Goal: Task Accomplishment & Management: Use online tool/utility

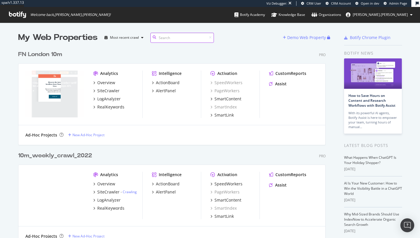
click at [175, 35] on input at bounding box center [182, 38] width 64 height 10
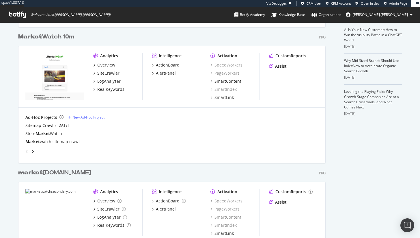
scroll to position [147, 0]
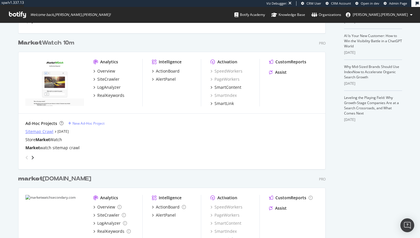
type input "market"
click at [48, 130] on div "Sitemap Crawl" at bounding box center [39, 132] width 28 height 6
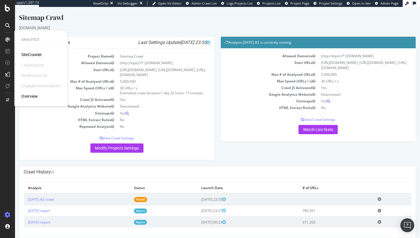
click at [38, 54] on div "SiteCrawler" at bounding box center [31, 55] width 21 height 6
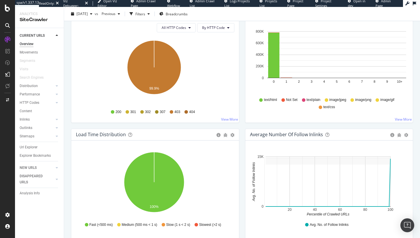
scroll to position [301, 0]
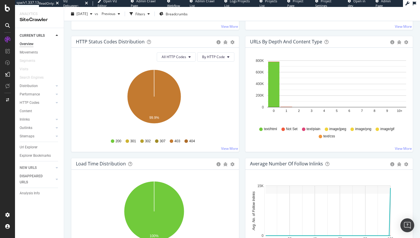
click at [31, 140] on div "Sitemaps" at bounding box center [42, 136] width 44 height 8
click at [31, 145] on div "Url Explorer" at bounding box center [42, 147] width 44 height 8
click at [31, 145] on div "Url Explorer" at bounding box center [29, 147] width 18 height 6
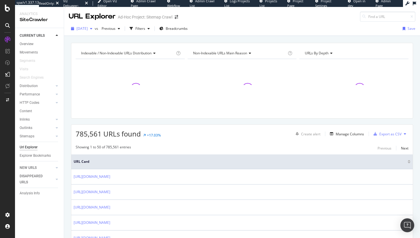
click at [88, 28] on span "2025 Jul. 11th" at bounding box center [82, 28] width 11 height 5
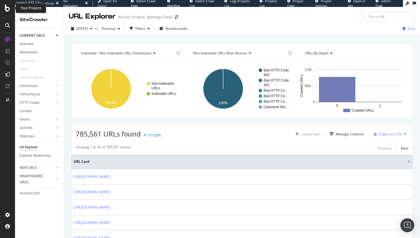
click at [7, 8] on icon at bounding box center [7, 8] width 5 height 7
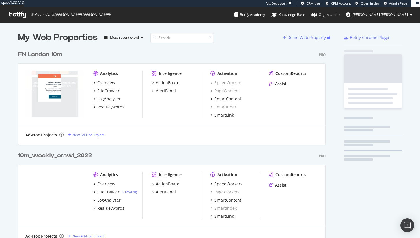
scroll to position [1767, 308]
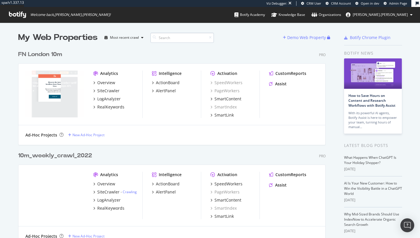
click at [168, 41] on input at bounding box center [182, 38] width 64 height 10
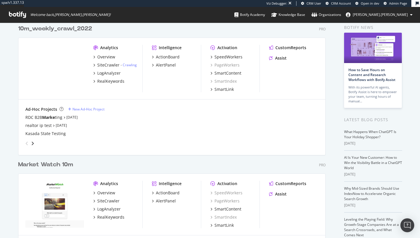
scroll to position [26, 0]
type input "marke"
click at [107, 201] on div "SiteCrawler" at bounding box center [108, 201] width 22 height 6
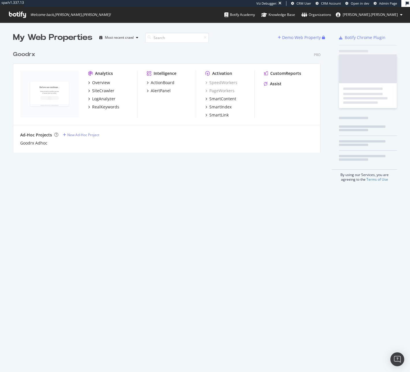
scroll to position [105, 308]
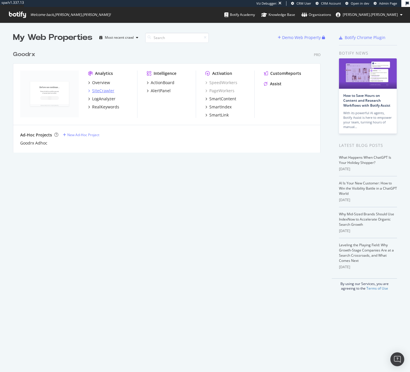
click at [110, 91] on div "SiteCrawler" at bounding box center [103, 91] width 22 height 6
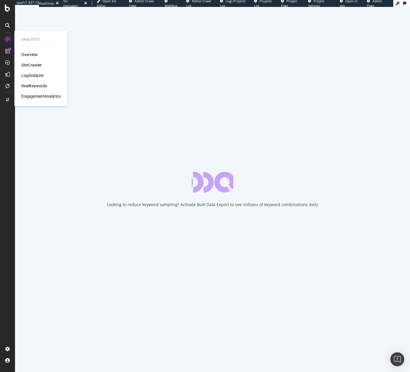
click at [26, 74] on div "LogAnalyzer" at bounding box center [32, 75] width 23 height 6
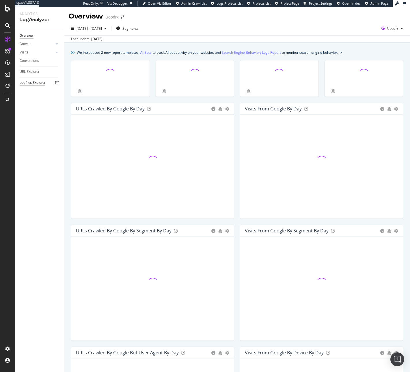
click at [28, 83] on div "Logfiles Explorer" at bounding box center [33, 83] width 26 height 6
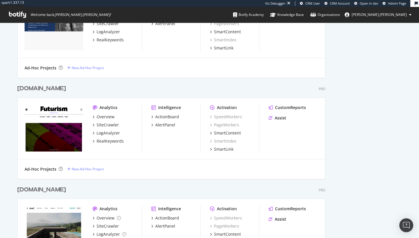
scroll to position [794, 0]
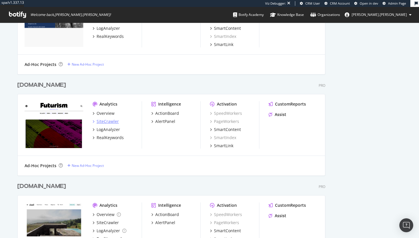
click at [106, 121] on div "SiteCrawler" at bounding box center [107, 121] width 22 height 6
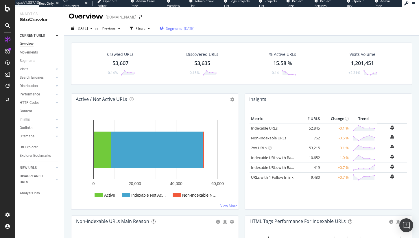
click at [163, 28] on icon "button" at bounding box center [161, 28] width 4 height 3
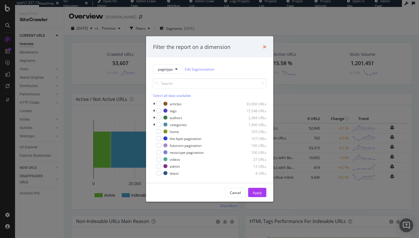
click at [263, 45] on icon "times" at bounding box center [264, 46] width 3 height 5
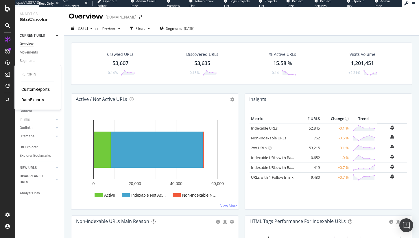
click at [38, 87] on div "CustomReports" at bounding box center [35, 89] width 28 height 6
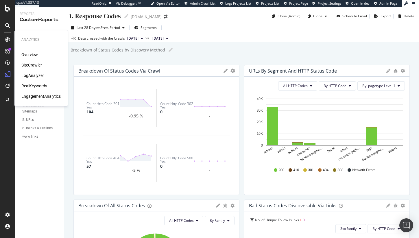
click at [37, 66] on div "SiteCrawler" at bounding box center [31, 65] width 21 height 6
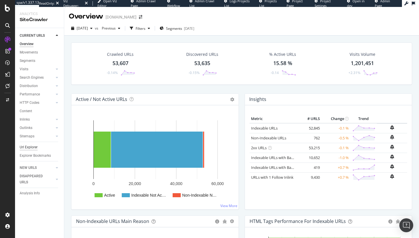
click at [36, 145] on div "Url Explorer" at bounding box center [29, 147] width 18 height 6
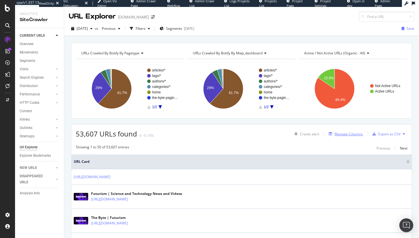
click at [334, 132] on div "Manage Columns" at bounding box center [348, 133] width 28 height 5
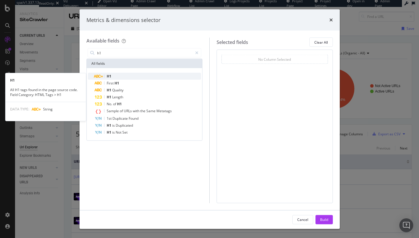
click at [144, 75] on div "H1" at bounding box center [148, 76] width 106 height 7
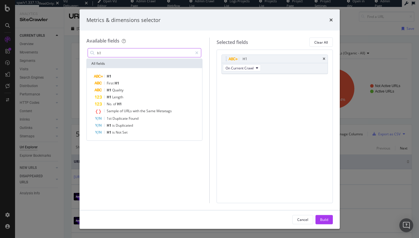
click at [142, 52] on input "h1" at bounding box center [144, 53] width 96 height 9
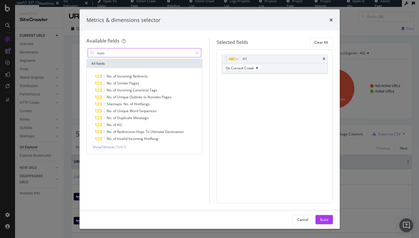
click at [146, 53] on input "num" at bounding box center [144, 53] width 96 height 9
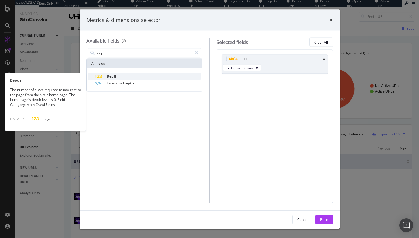
click at [142, 74] on div "Depth" at bounding box center [148, 76] width 106 height 7
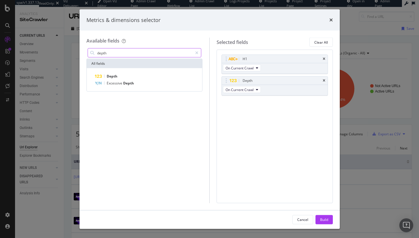
click at [137, 54] on input "depth" at bounding box center [144, 53] width 96 height 9
click at [137, 53] on input "depth" at bounding box center [144, 53] width 96 height 9
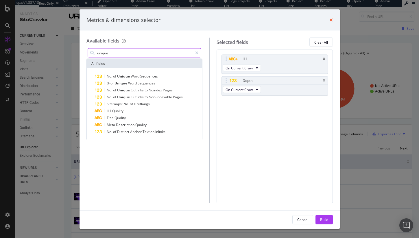
type input "unique"
click at [332, 18] on icon "times" at bounding box center [330, 20] width 3 height 5
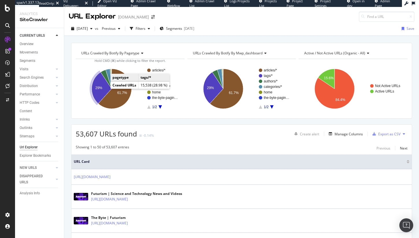
click at [92, 92] on icon "A chart." at bounding box center [102, 87] width 20 height 31
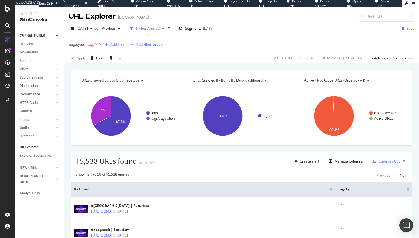
click at [100, 45] on icon at bounding box center [100, 45] width 5 height 6
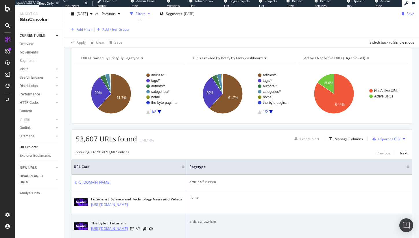
scroll to position [47, 0]
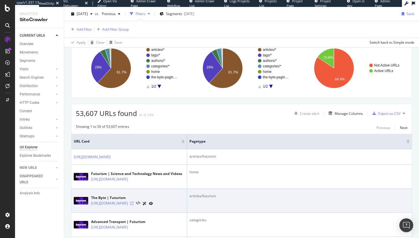
click at [133, 202] on icon at bounding box center [131, 202] width 3 height 3
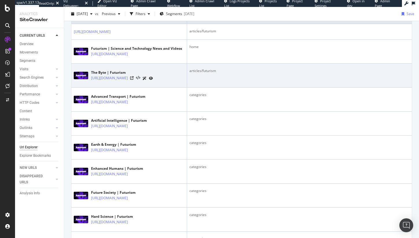
scroll to position [197, 0]
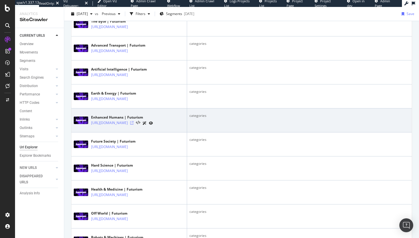
click at [133, 124] on icon at bounding box center [131, 122] width 3 height 3
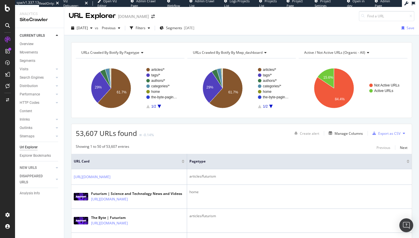
scroll to position [0, 0]
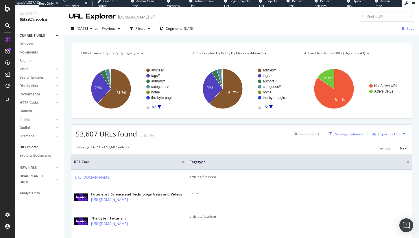
click at [337, 135] on div "Manage Columns" at bounding box center [348, 133] width 28 height 5
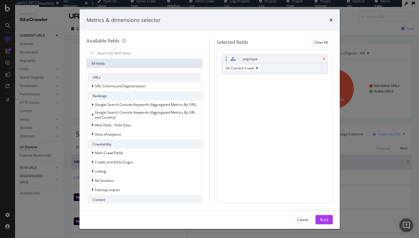
click at [324, 58] on icon "times" at bounding box center [323, 58] width 3 height 3
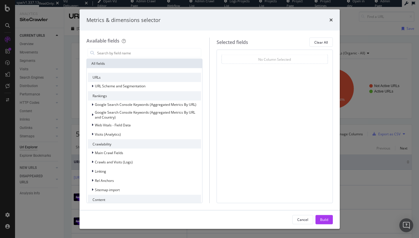
click at [110, 57] on div "modal" at bounding box center [144, 53] width 116 height 12
click at [110, 53] on input "modal" at bounding box center [148, 53] width 105 height 9
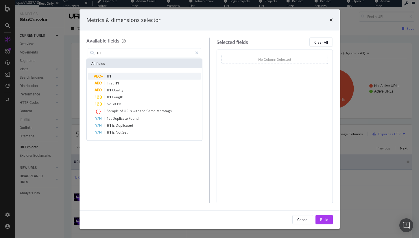
click at [141, 75] on div "H1" at bounding box center [148, 76] width 106 height 7
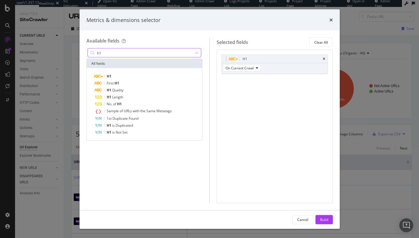
click at [123, 53] on input "h1" at bounding box center [144, 53] width 96 height 9
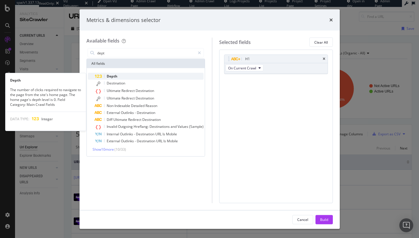
click at [125, 77] on div "Depth" at bounding box center [149, 76] width 109 height 7
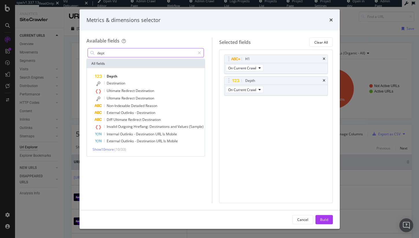
click at [118, 53] on input "dept" at bounding box center [145, 53] width 98 height 9
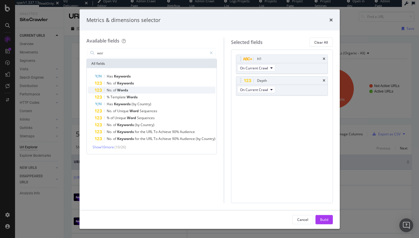
click at [163, 87] on div "No. of Words" at bounding box center [155, 90] width 120 height 7
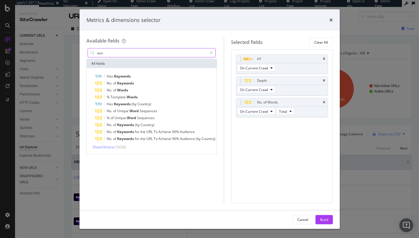
click at [118, 51] on input "wor" at bounding box center [151, 53] width 110 height 9
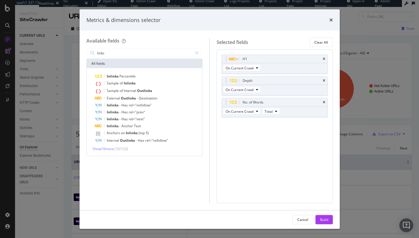
click at [124, 58] on div "links All fields Inlinks Percentile Sample of Inlinks Sample of Internal Outlin…" at bounding box center [144, 101] width 116 height 109
click at [124, 54] on input "links" at bounding box center [144, 53] width 96 height 9
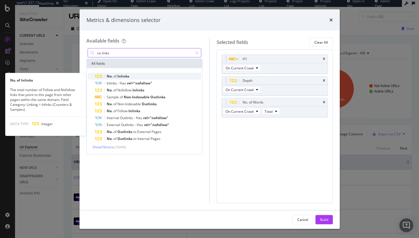
type input "no links"
click at [126, 74] on span "Inlinks" at bounding box center [123, 76] width 12 height 5
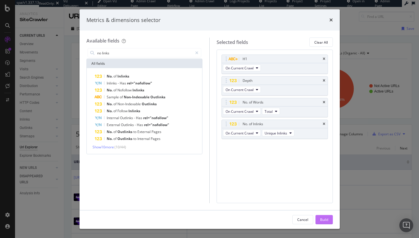
click at [325, 215] on div "Build" at bounding box center [324, 219] width 8 height 9
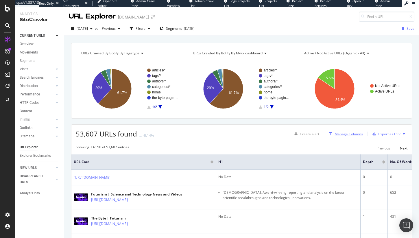
click at [338, 135] on div "Manage Columns" at bounding box center [348, 133] width 28 height 5
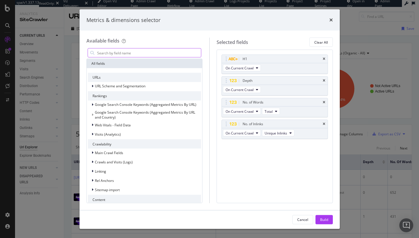
click at [143, 52] on input "modal" at bounding box center [148, 53] width 105 height 9
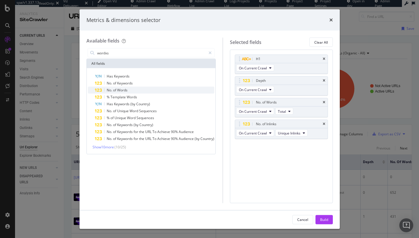
click at [133, 92] on div "No. of Words" at bounding box center [154, 90] width 119 height 7
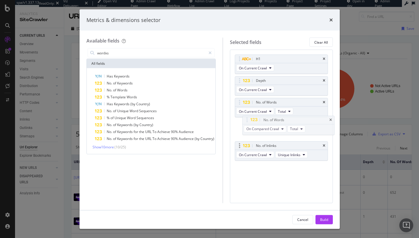
drag, startPoint x: 240, startPoint y: 145, endPoint x: 246, endPoint y: 129, distance: 17.5
click at [247, 119] on body "spa/v1.337.13 ReadOnly: Viz Debugger: Open Viz Editor Admin Crawl Page Webflow …" at bounding box center [209, 119] width 419 height 238
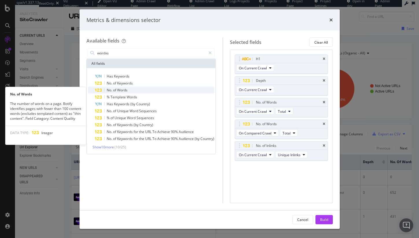
click at [135, 90] on div "No. of Words" at bounding box center [154, 90] width 119 height 7
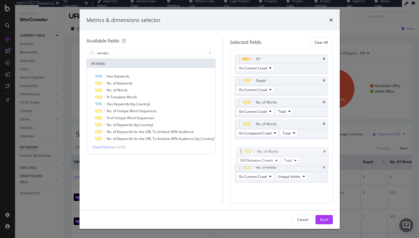
drag, startPoint x: 241, startPoint y: 169, endPoint x: 241, endPoint y: 144, distance: 24.9
click at [241, 144] on body "spa/v1.337.13 ReadOnly: Viz Debugger: Open Viz Editor Admin Crawl Page Webflow …" at bounding box center [209, 119] width 419 height 238
drag, startPoint x: 239, startPoint y: 79, endPoint x: 238, endPoint y: 143, distance: 63.8
drag, startPoint x: 240, startPoint y: 58, endPoint x: 238, endPoint y: 121, distance: 63.6
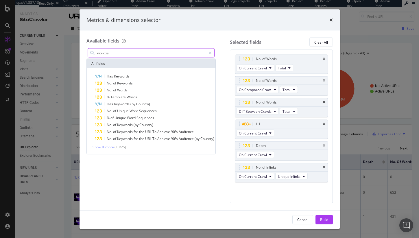
click at [118, 51] on input "wordxs" at bounding box center [150, 53] width 109 height 9
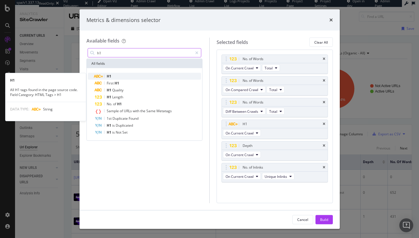
type input "h1"
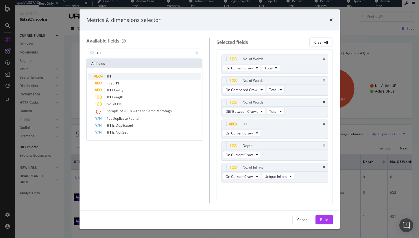
click at [122, 75] on div "H1" at bounding box center [148, 76] width 106 height 7
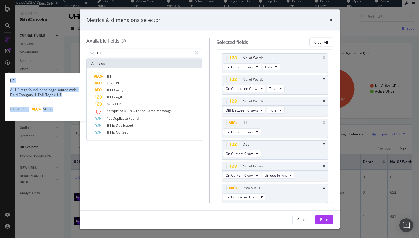
click at [122, 75] on div "H1" at bounding box center [148, 76] width 106 height 7
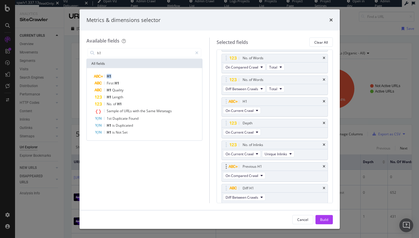
scroll to position [23, 0]
drag, startPoint x: 223, startPoint y: 165, endPoint x: 230, endPoint y: 124, distance: 41.6
click at [232, 124] on body "spa/v1.337.13 ReadOnly: Viz Debugger: Open Viz Editor Admin Crawl Page Webflow …" at bounding box center [209, 119] width 419 height 238
drag, startPoint x: 223, startPoint y: 187, endPoint x: 226, endPoint y: 146, distance: 40.9
click at [226, 146] on body "spa/v1.337.13 ReadOnly: Viz Debugger: Open Viz Editor Admin Crawl Page Webflow …" at bounding box center [209, 119] width 419 height 238
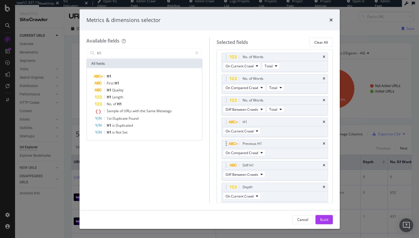
scroll to position [0, 0]
click at [323, 219] on div "Build" at bounding box center [324, 219] width 8 height 5
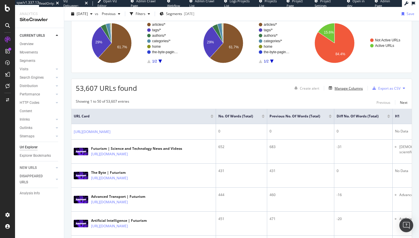
scroll to position [76, 0]
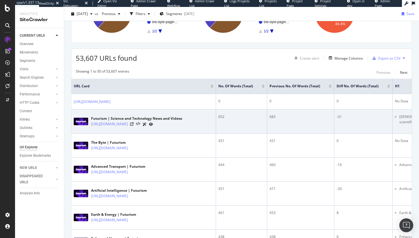
click at [338, 118] on div "-31" at bounding box center [362, 116] width 53 height 5
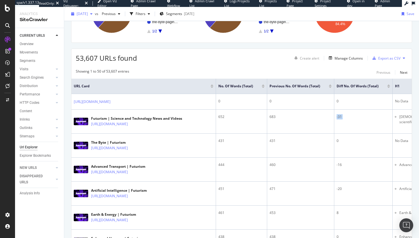
click at [88, 14] on span "2025 Aug. 30th" at bounding box center [82, 13] width 11 height 5
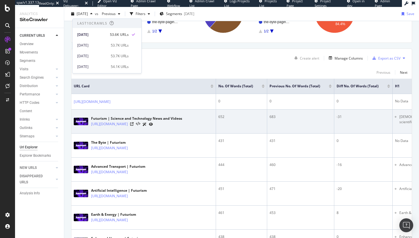
click at [341, 117] on div "-31" at bounding box center [362, 116] width 53 height 5
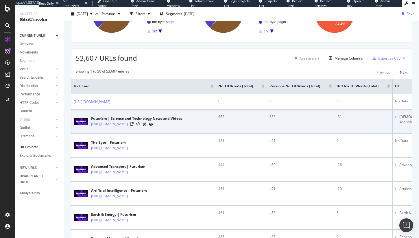
click at [341, 117] on div "-31" at bounding box center [362, 116] width 53 height 5
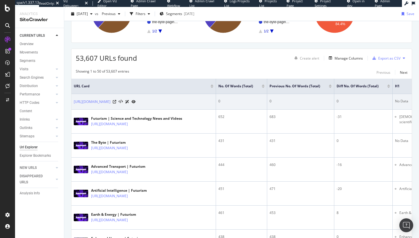
click at [337, 103] on div "0" at bounding box center [362, 100] width 53 height 5
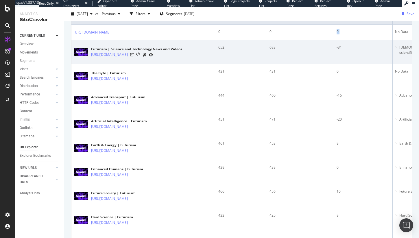
scroll to position [29, 0]
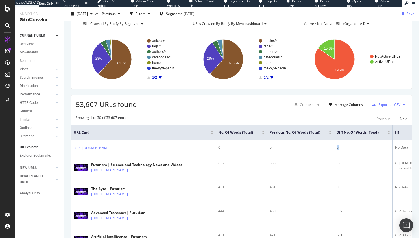
click at [87, 105] on span "53,607 URLs found" at bounding box center [106, 104] width 61 height 10
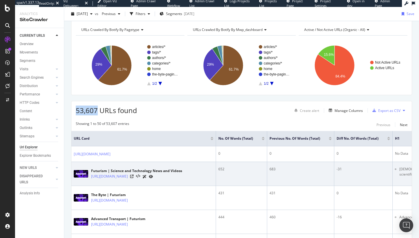
scroll to position [0, 0]
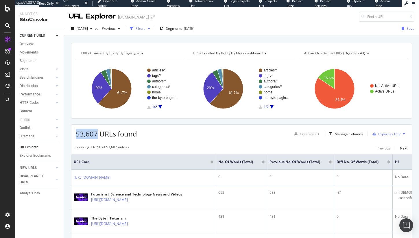
click at [145, 26] on div "Filters" at bounding box center [140, 28] width 10 height 5
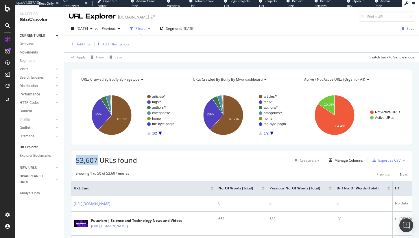
click at [77, 42] on div "Add Filter" at bounding box center [84, 44] width 15 height 5
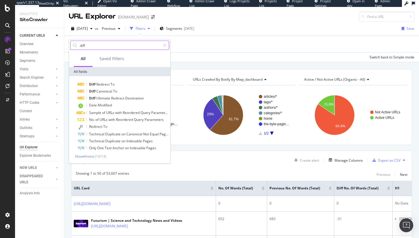
click at [98, 46] on input "diff" at bounding box center [119, 45] width 81 height 9
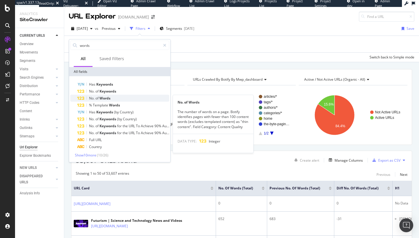
type input "words"
click at [104, 96] on span "Words" at bounding box center [104, 98] width 11 height 5
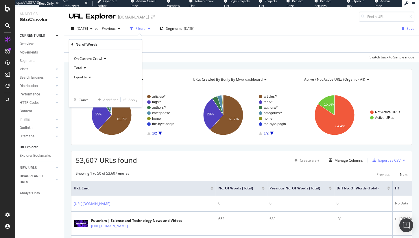
click at [83, 59] on span "On Current Crawl" at bounding box center [88, 58] width 28 height 5
click at [88, 84] on span "Diff Between Crawls" at bounding box center [93, 85] width 33 height 5
click at [81, 74] on div "Equal to" at bounding box center [106, 76] width 64 height 9
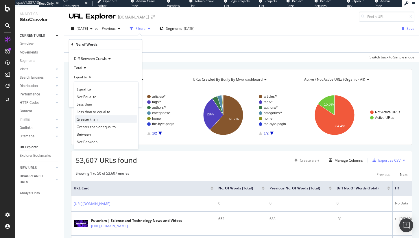
click at [97, 118] on div "Greater than" at bounding box center [106, 119] width 62 height 8
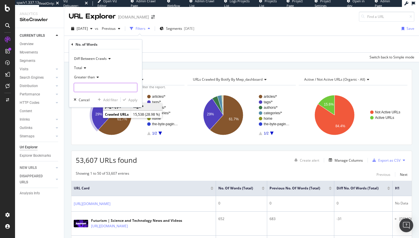
click at [95, 88] on input "number" at bounding box center [106, 87] width 64 height 9
type input "0"
click at [133, 98] on div "Apply" at bounding box center [132, 99] width 9 height 5
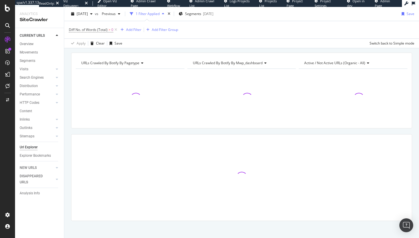
scroll to position [21, 0]
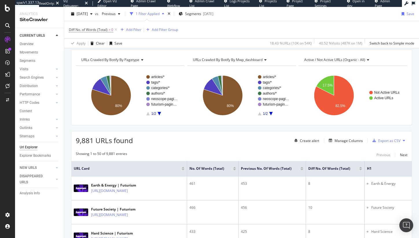
click at [91, 139] on span "9,881 URLs found" at bounding box center [104, 140] width 57 height 10
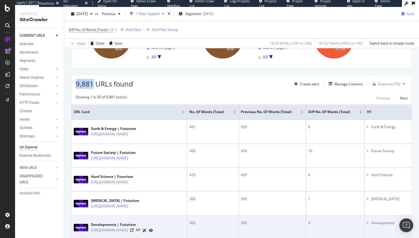
scroll to position [0, 0]
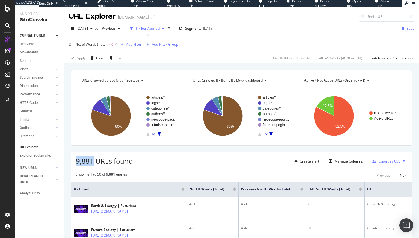
click at [406, 28] on div "Save" at bounding box center [410, 28] width 8 height 5
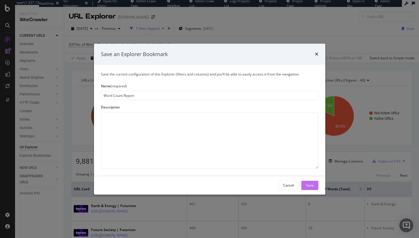
type input "Word Count Report"
click at [311, 186] on div "Save" at bounding box center [310, 185] width 8 height 5
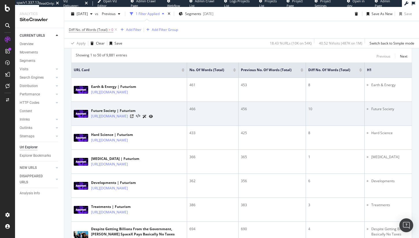
scroll to position [63, 0]
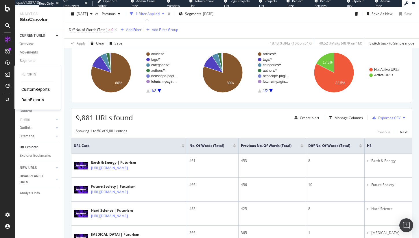
click at [26, 89] on div "CustomReports" at bounding box center [35, 89] width 28 height 6
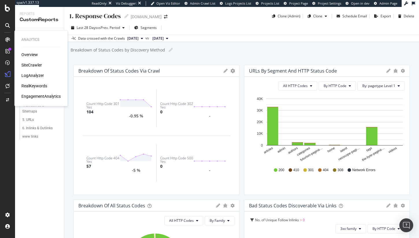
click at [36, 63] on div "SiteCrawler" at bounding box center [31, 65] width 21 height 6
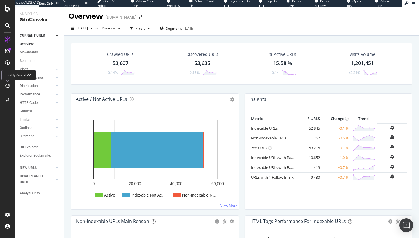
click at [9, 87] on icon at bounding box center [7, 85] width 4 height 5
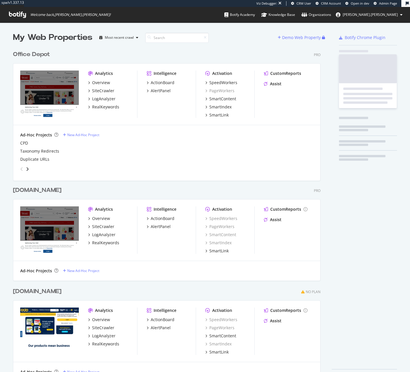
scroll to position [334, 308]
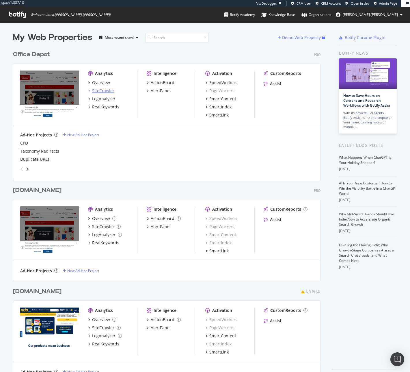
click at [110, 93] on div "SiteCrawler" at bounding box center [103, 91] width 22 height 6
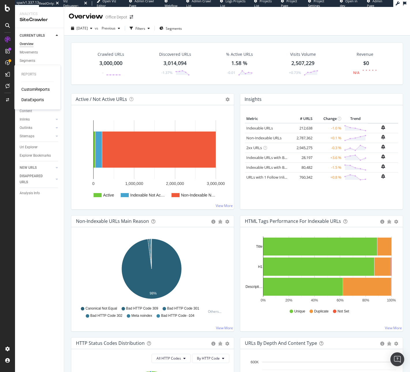
click at [24, 90] on div "CustomReports" at bounding box center [35, 89] width 28 height 6
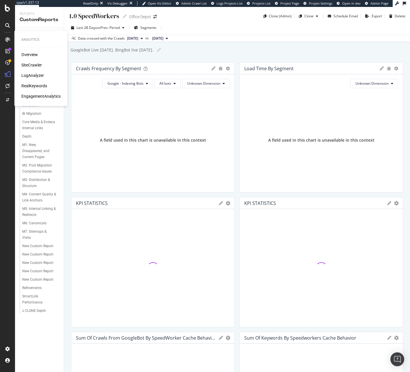
click at [32, 60] on div "Overview SiteCrawler LogAnalyzer RealKeywords EngagementAnalytics" at bounding box center [40, 75] width 39 height 47
click at [32, 64] on div "SiteCrawler" at bounding box center [31, 65] width 21 height 6
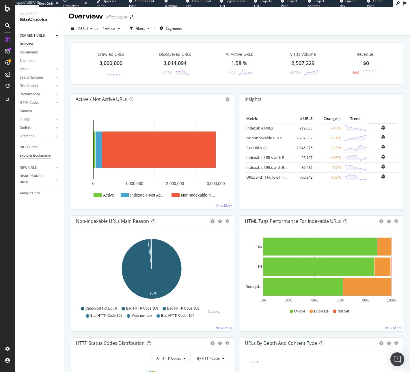
click at [31, 156] on div "Explorer Bookmarks" at bounding box center [35, 155] width 31 height 6
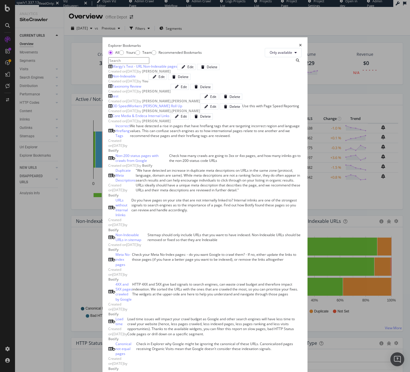
click at [141, 94] on div "Created on 2025 Jan 14th by Nick Ford" at bounding box center [139, 91] width 62 height 5
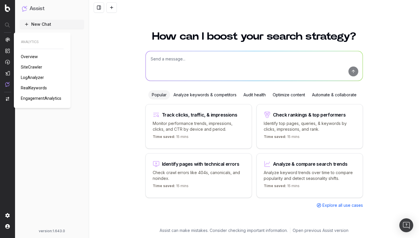
click at [23, 65] on span "SiteCrawler" at bounding box center [31, 67] width 21 height 5
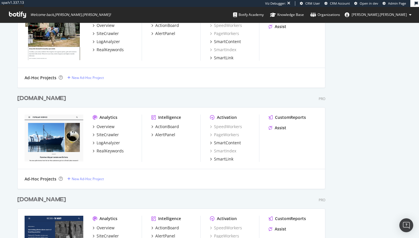
scroll to position [647, 0]
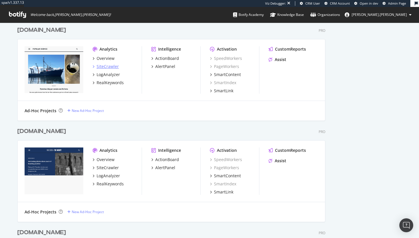
click at [108, 66] on div "SiteCrawler" at bounding box center [107, 67] width 22 height 6
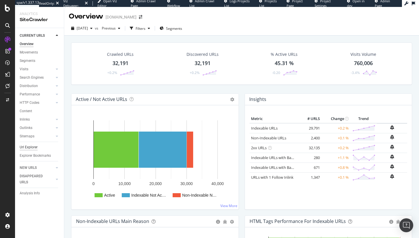
click at [30, 145] on div "Url Explorer" at bounding box center [29, 147] width 18 height 6
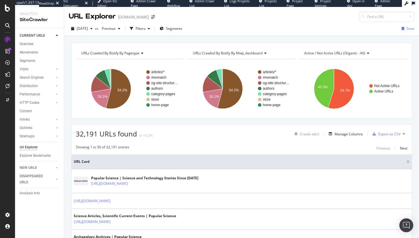
click at [346, 137] on div "Create alert Manage Columns Export as CSV" at bounding box center [349, 134] width 115 height 10
click at [345, 133] on div "Manage Columns" at bounding box center [348, 133] width 28 height 5
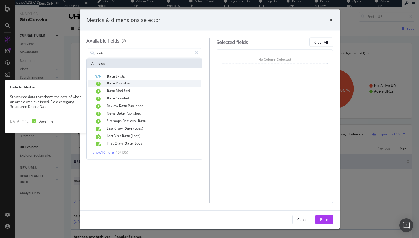
click at [144, 83] on div "Date Published" at bounding box center [148, 84] width 106 height 8
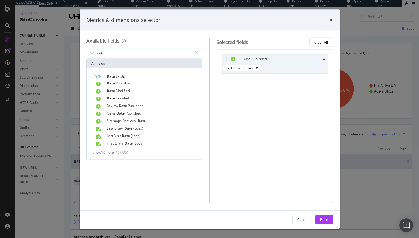
click at [132, 61] on div "All fields" at bounding box center [145, 63] width 116 height 9
click at [132, 57] on div "date" at bounding box center [144, 53] width 116 height 12
click at [131, 56] on input "date" at bounding box center [144, 53] width 96 height 9
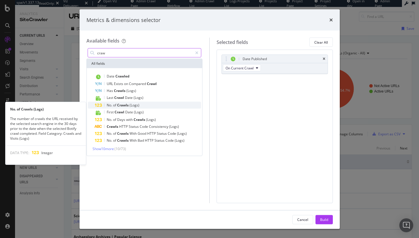
type input "craw"
click at [146, 105] on div "No. of Crawls (Logs)" at bounding box center [148, 105] width 106 height 7
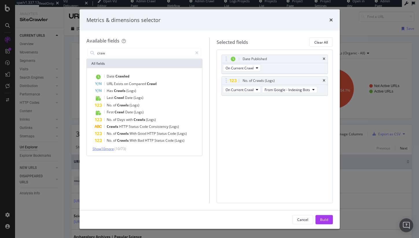
click at [107, 148] on span "Show 10 more" at bounding box center [102, 148] width 21 height 5
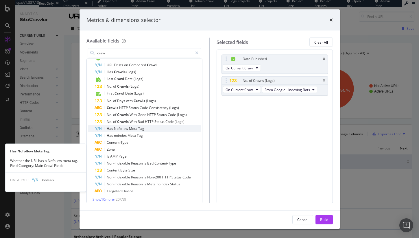
scroll to position [22, 0]
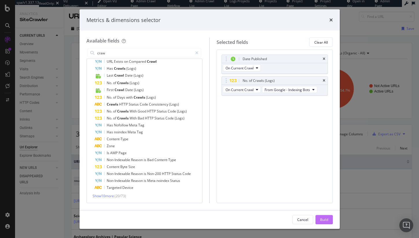
click at [323, 217] on div "Build" at bounding box center [324, 219] width 8 height 5
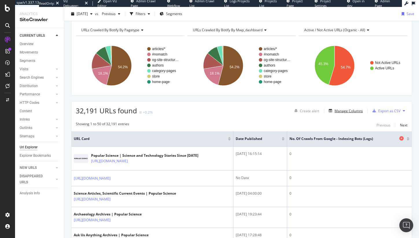
scroll to position [7, 0]
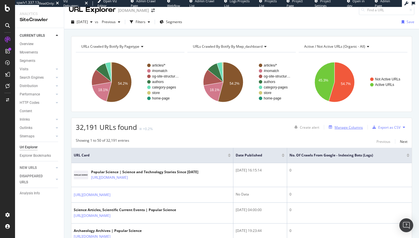
click at [341, 125] on div "Manage Columns" at bounding box center [348, 127] width 28 height 5
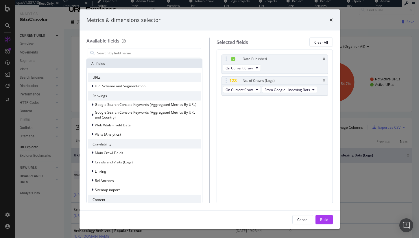
click at [326, 32] on div "Available fields All fields URLs URL Scheme and Segmentation Rankings Google Se…" at bounding box center [209, 120] width 260 height 179
click at [367, 35] on div "Metrics & dimensions selector Available fields All fields URLs URL Scheme and S…" at bounding box center [209, 119] width 419 height 238
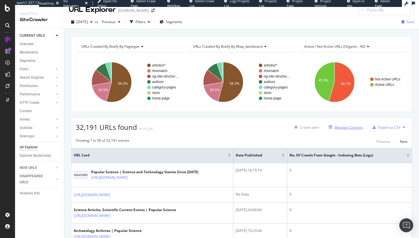
click at [336, 126] on div "Manage Columns" at bounding box center [348, 127] width 28 height 5
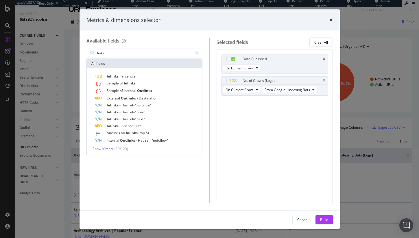
type input "links"
click at [306, 22] on div "Metrics & dimensions selector" at bounding box center [209, 20] width 246 height 8
click at [332, 20] on icon "times" at bounding box center [330, 20] width 3 height 5
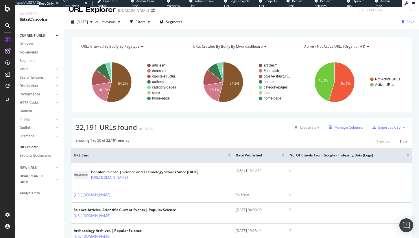
click at [344, 125] on div "Manage Columns" at bounding box center [348, 127] width 28 height 5
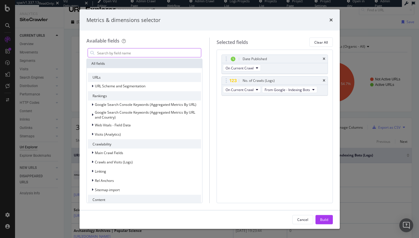
click at [163, 49] on input "modal" at bounding box center [148, 53] width 105 height 9
drag, startPoint x: 312, startPoint y: 26, endPoint x: 319, endPoint y: 22, distance: 7.4
click at [312, 26] on div "Metrics & dimensions selector" at bounding box center [209, 19] width 260 height 21
click at [330, 19] on icon "times" at bounding box center [330, 20] width 3 height 5
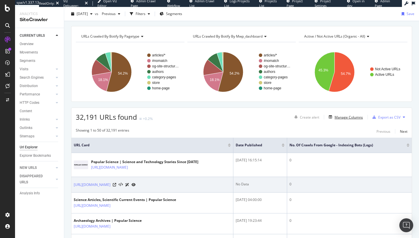
scroll to position [18, 0]
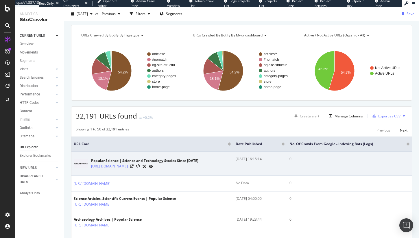
click at [258, 157] on div "2015-10-19 16:15:14" at bounding box center [259, 158] width 49 height 5
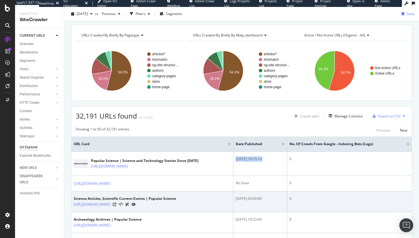
drag, startPoint x: 243, startPoint y: 199, endPoint x: 278, endPoint y: 196, distance: 35.0
click at [278, 196] on div "2000-08-25 04:00:00" at bounding box center [259, 198] width 49 height 5
click at [248, 200] on div "2000-08-25 04:00:00" at bounding box center [259, 198] width 49 height 5
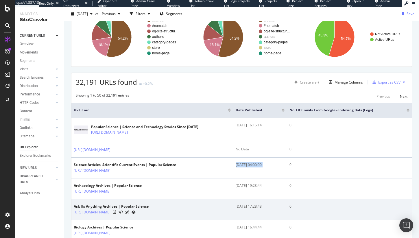
scroll to position [53, 0]
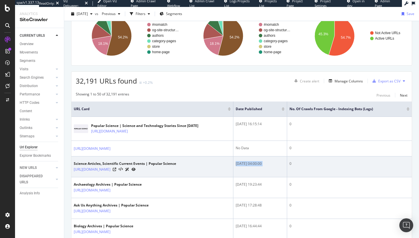
click at [260, 166] on td "2000-08-25 04:00:00" at bounding box center [260, 166] width 54 height 21
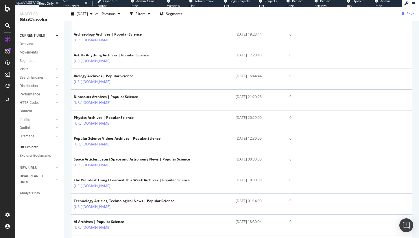
scroll to position [13, 0]
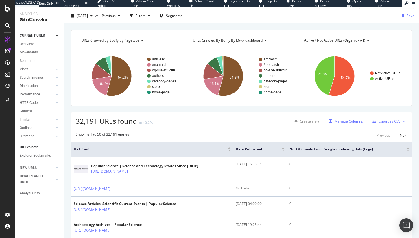
click at [338, 120] on div "Manage Columns" at bounding box center [348, 121] width 28 height 5
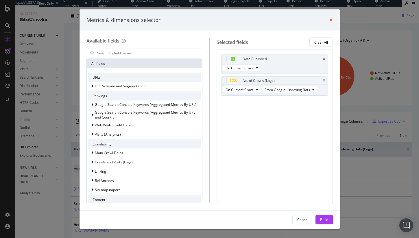
click at [330, 19] on icon "times" at bounding box center [330, 20] width 3 height 5
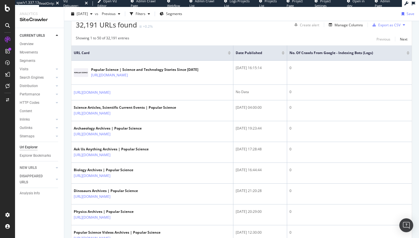
scroll to position [111, 0]
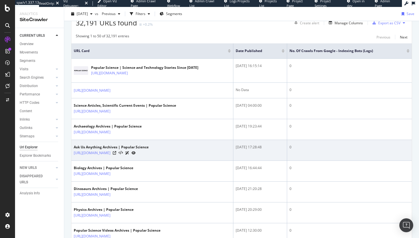
click at [258, 147] on div "2008-10-20 17:28:48" at bounding box center [259, 146] width 49 height 5
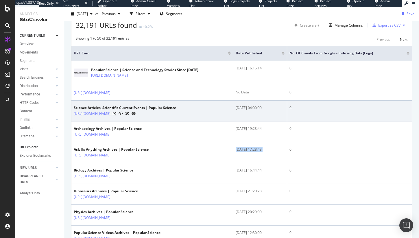
scroll to position [132, 0]
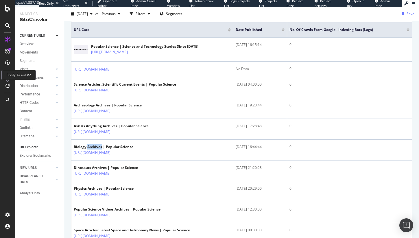
click at [8, 85] on icon at bounding box center [7, 85] width 4 height 5
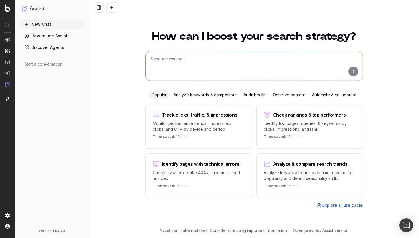
click at [180, 66] on textarea at bounding box center [254, 65] width 217 height 29
paste textarea "[URL][DOMAIN_NAME]"
type textarea "Can you analyze performance for this URL and provide recommendations: [URL][DOM…"
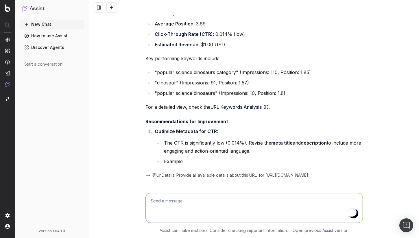
scroll to position [312, 0]
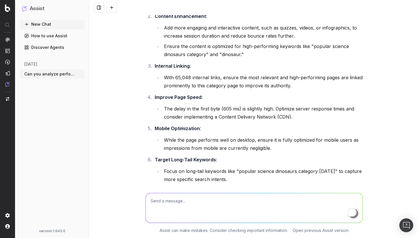
scroll to position [479, 0]
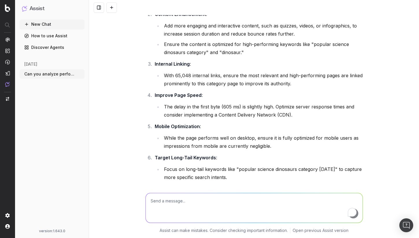
click at [168, 65] on strong "Internal Linking" at bounding box center [172, 64] width 35 height 6
click at [166, 76] on li "With 65,048 internal links, ensure the most relevant and high-performing pages …" at bounding box center [262, 79] width 200 height 16
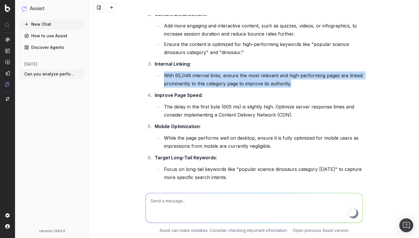
click at [166, 76] on li "With 65,048 internal links, ensure the most relevant and high-performing pages …" at bounding box center [262, 79] width 200 height 16
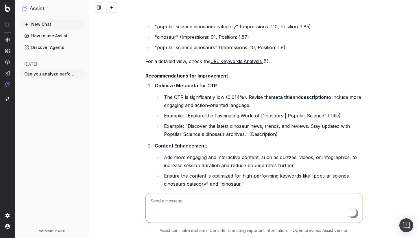
scroll to position [347, 0]
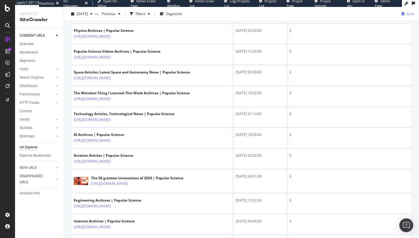
scroll to position [291, 0]
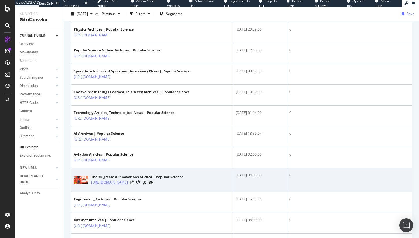
copy link "[URL][DOMAIN_NAME]"
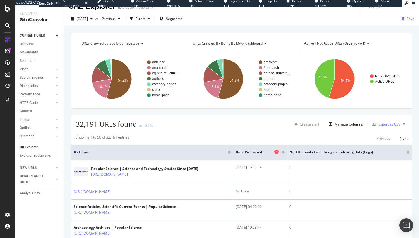
scroll to position [12, 0]
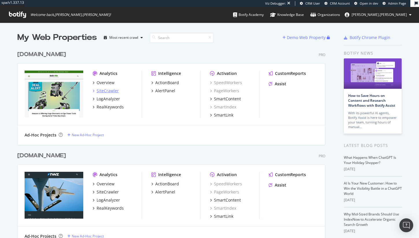
click at [108, 92] on div "SiteCrawler" at bounding box center [107, 91] width 22 height 6
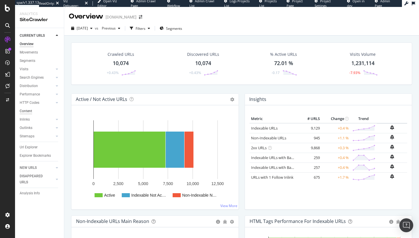
click at [26, 111] on div "Content" at bounding box center [26, 111] width 12 height 6
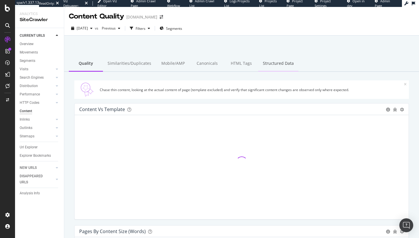
click at [274, 61] on div "Structured Data" at bounding box center [278, 64] width 40 height 16
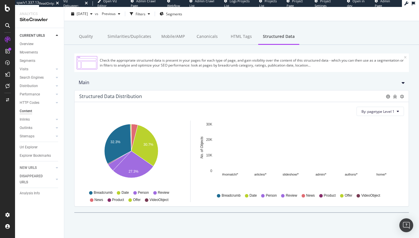
scroll to position [29, 0]
